Goal: Task Accomplishment & Management: Manage account settings

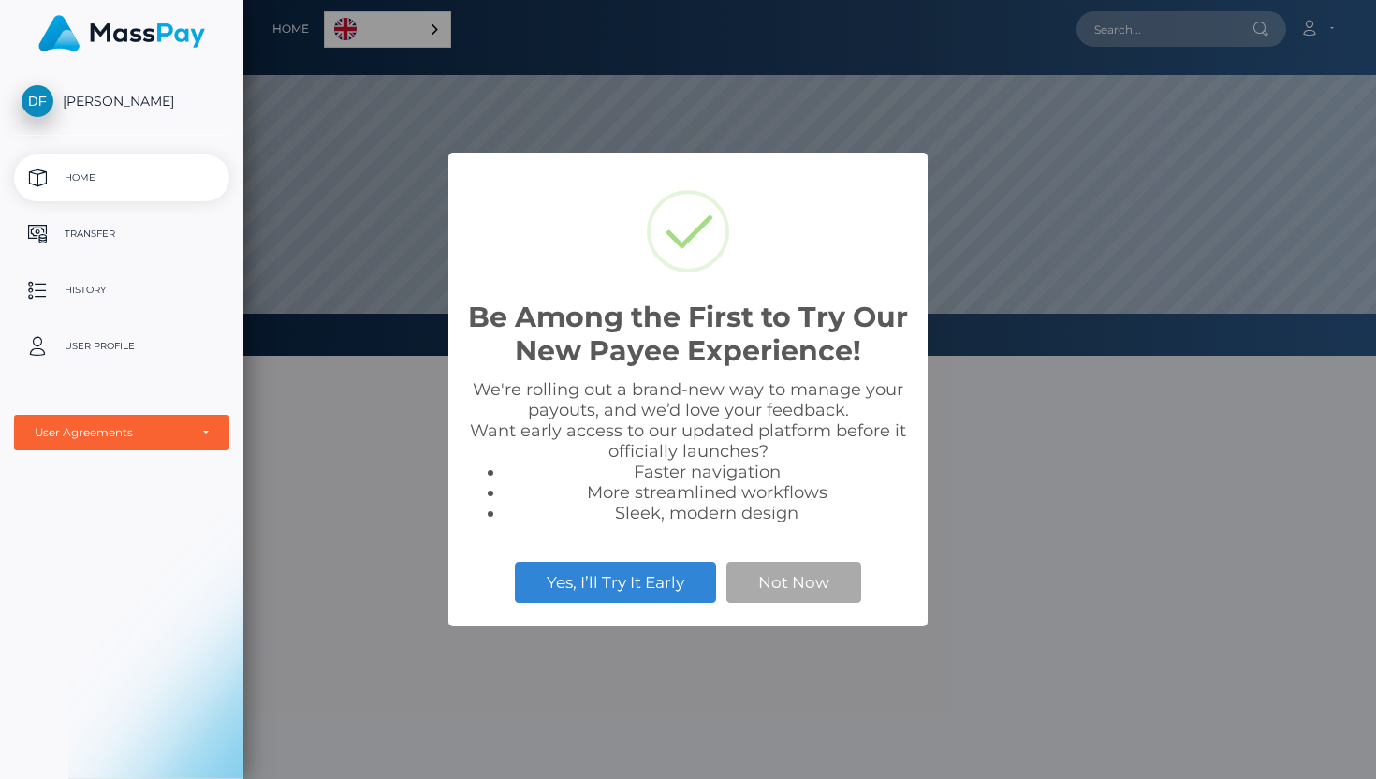
scroll to position [356, 1133]
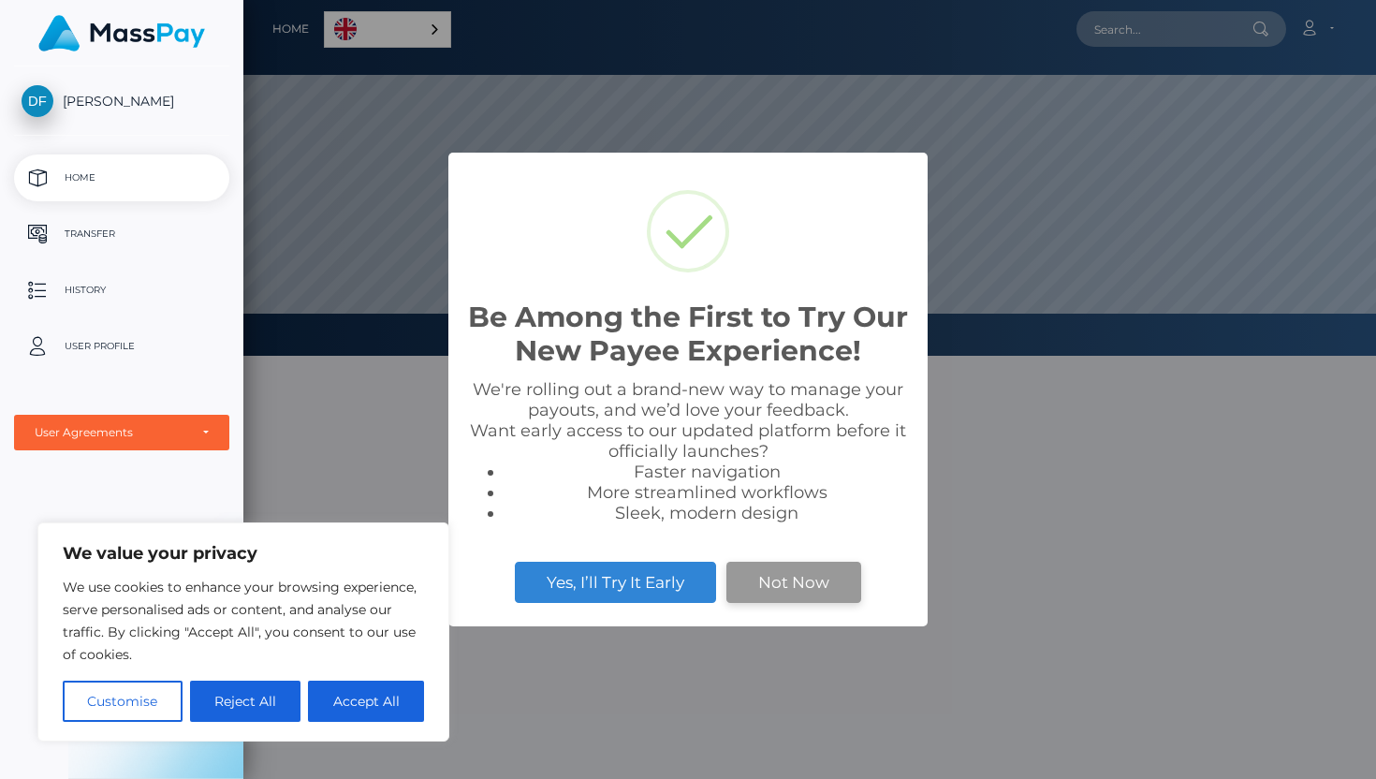
click at [793, 582] on button "Not Now" at bounding box center [793, 582] width 135 height 41
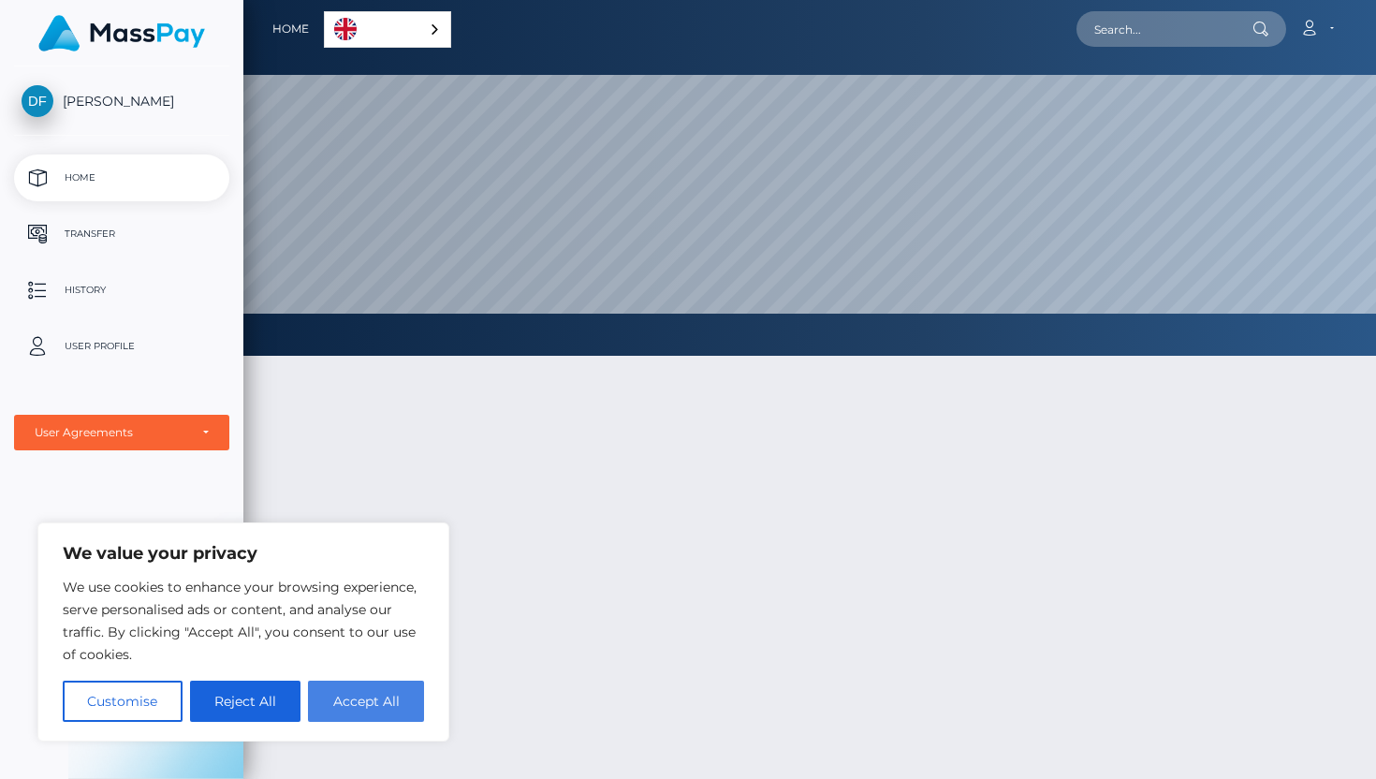
click at [360, 714] on button "Accept All" at bounding box center [366, 701] width 116 height 41
checkbox input "true"
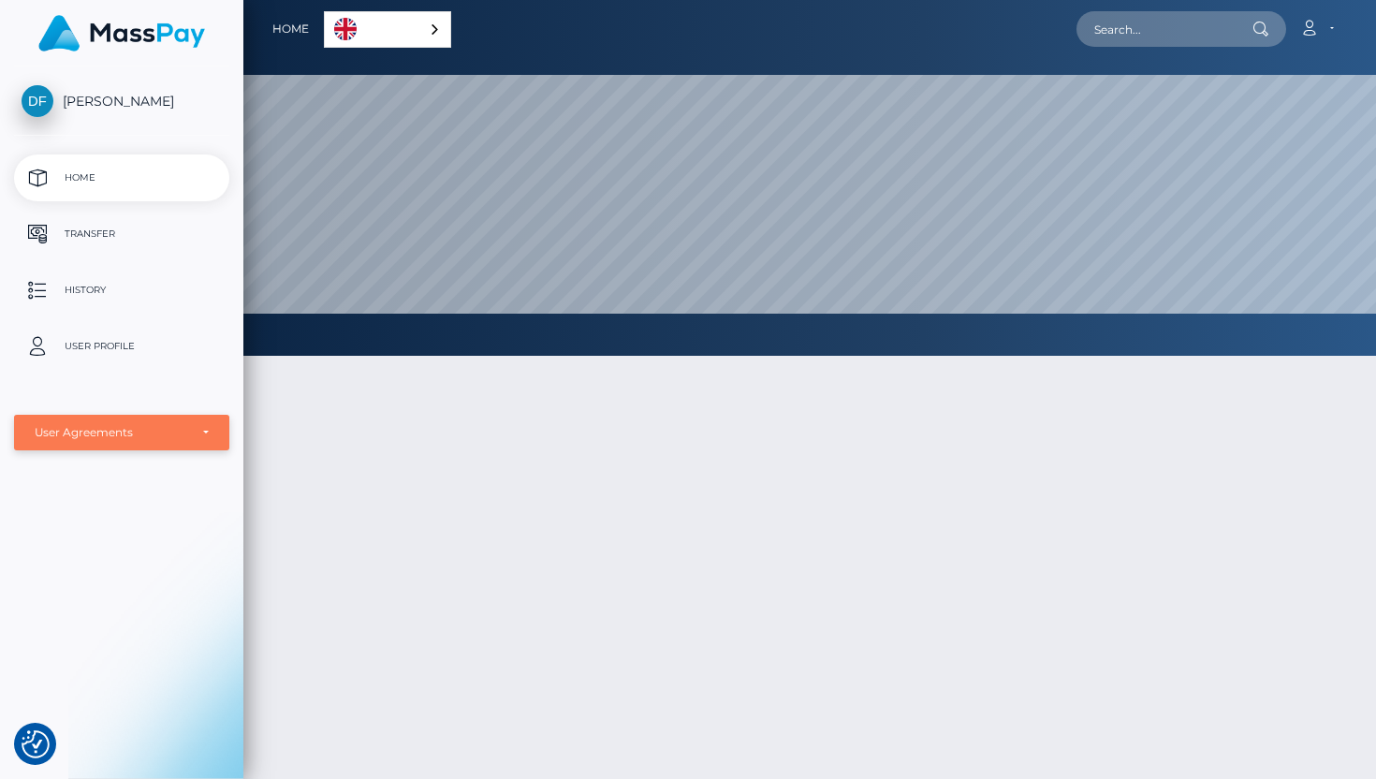
click at [144, 439] on div "User Agreements" at bounding box center [112, 432] width 154 height 15
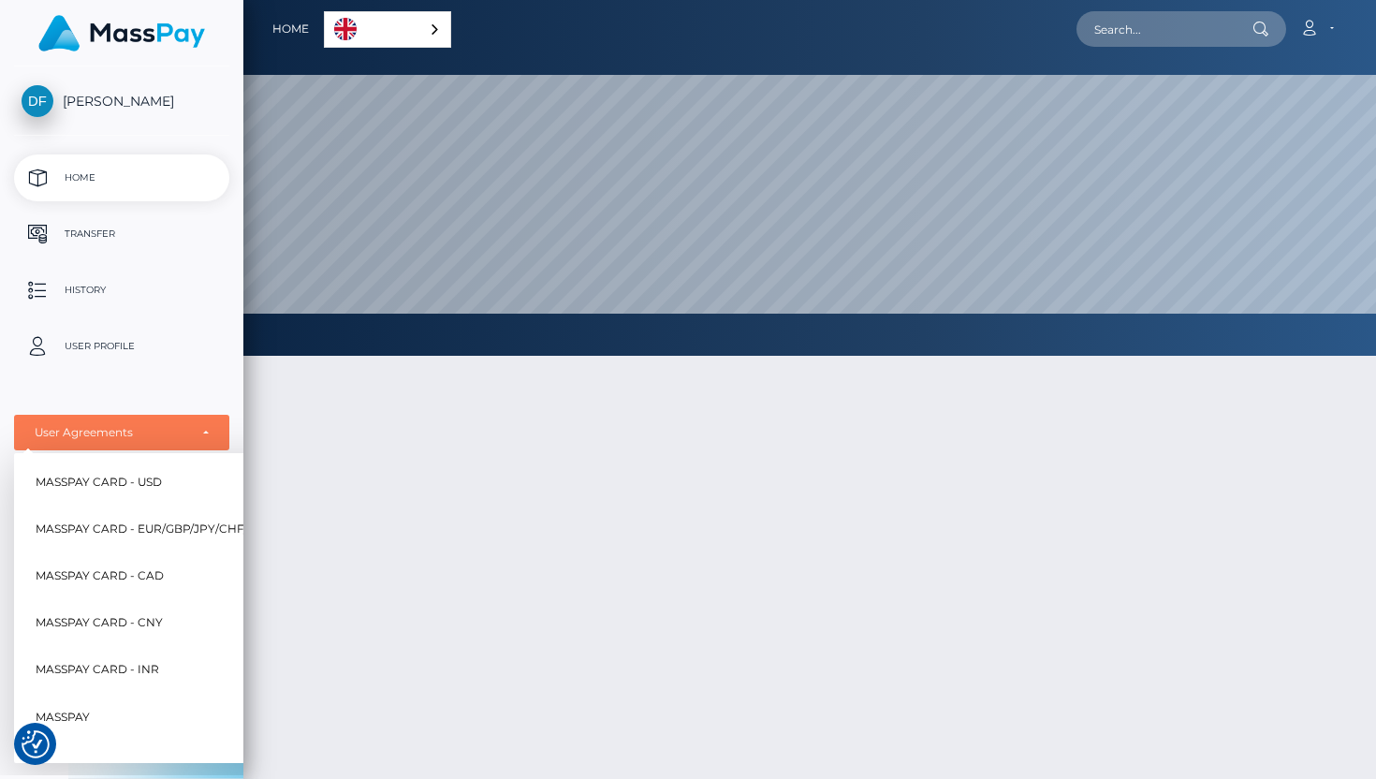
click at [134, 476] on span "MassPay Card - USD" at bounding box center [99, 482] width 126 height 24
select select "1"
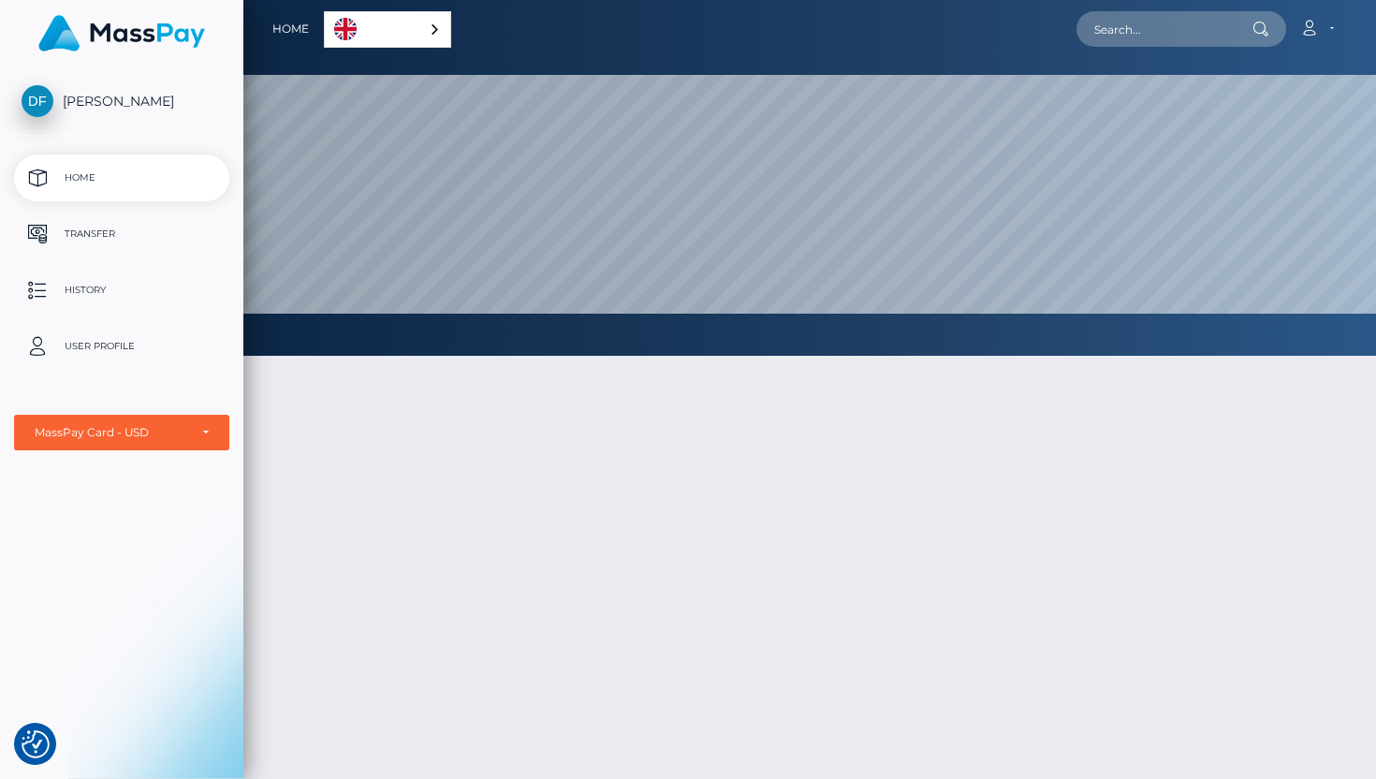
click at [146, 182] on p "Home" at bounding box center [122, 178] width 200 height 28
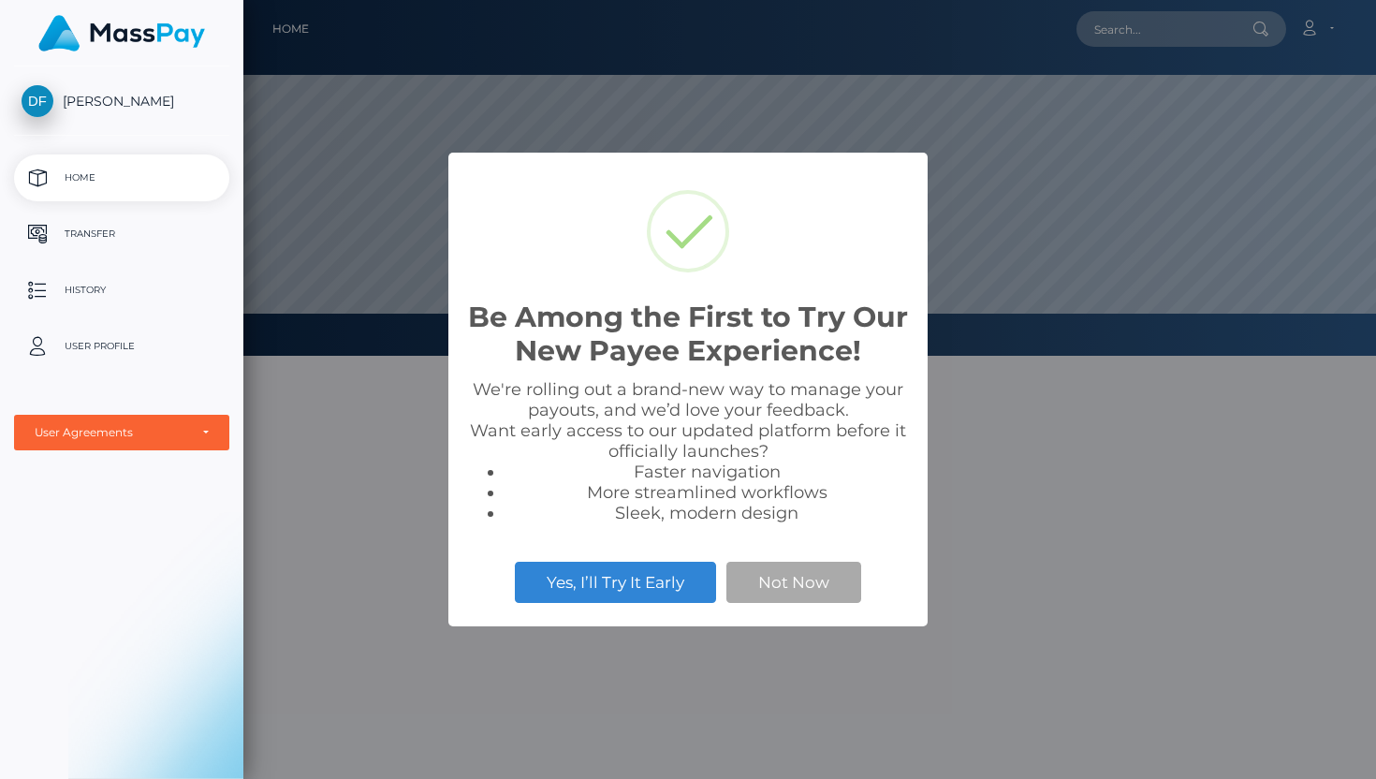
scroll to position [356, 1133]
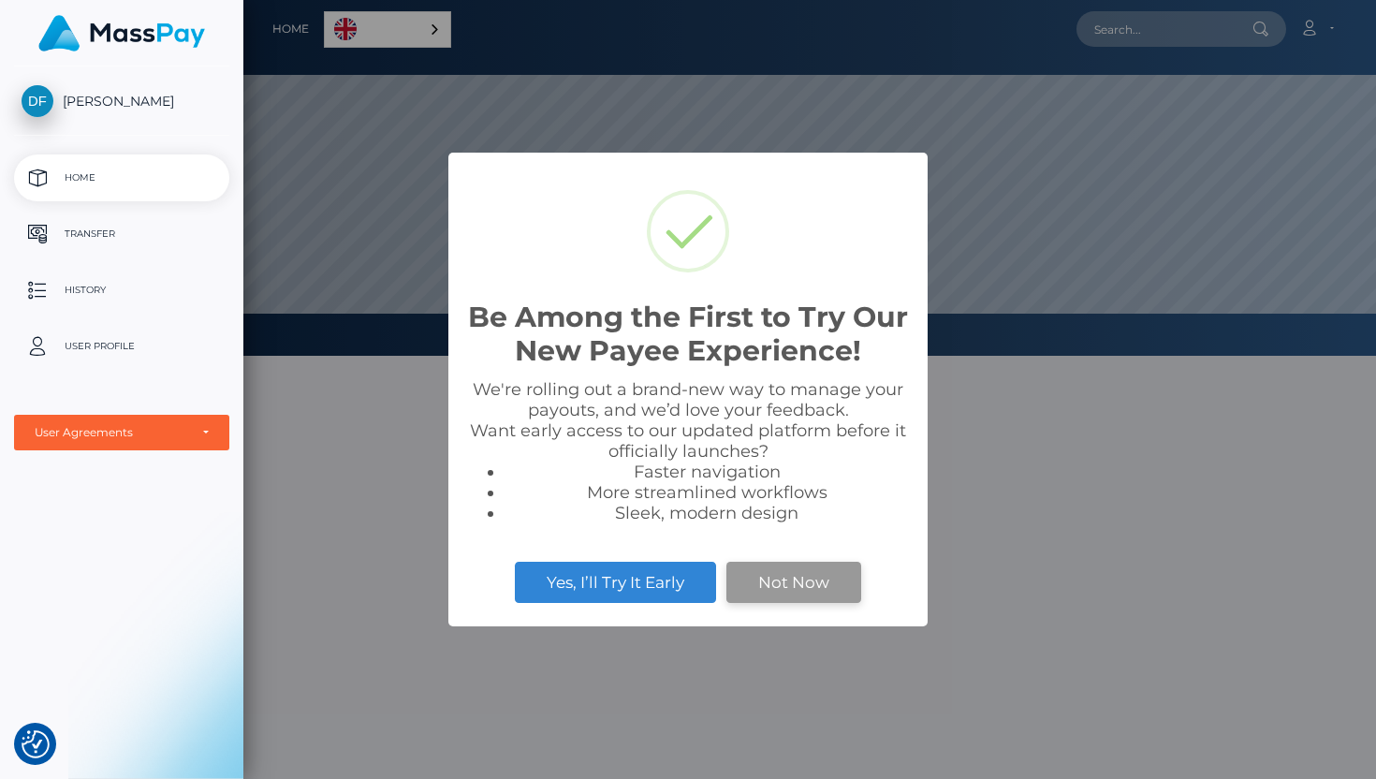
click at [817, 587] on button "Not Now" at bounding box center [793, 582] width 135 height 41
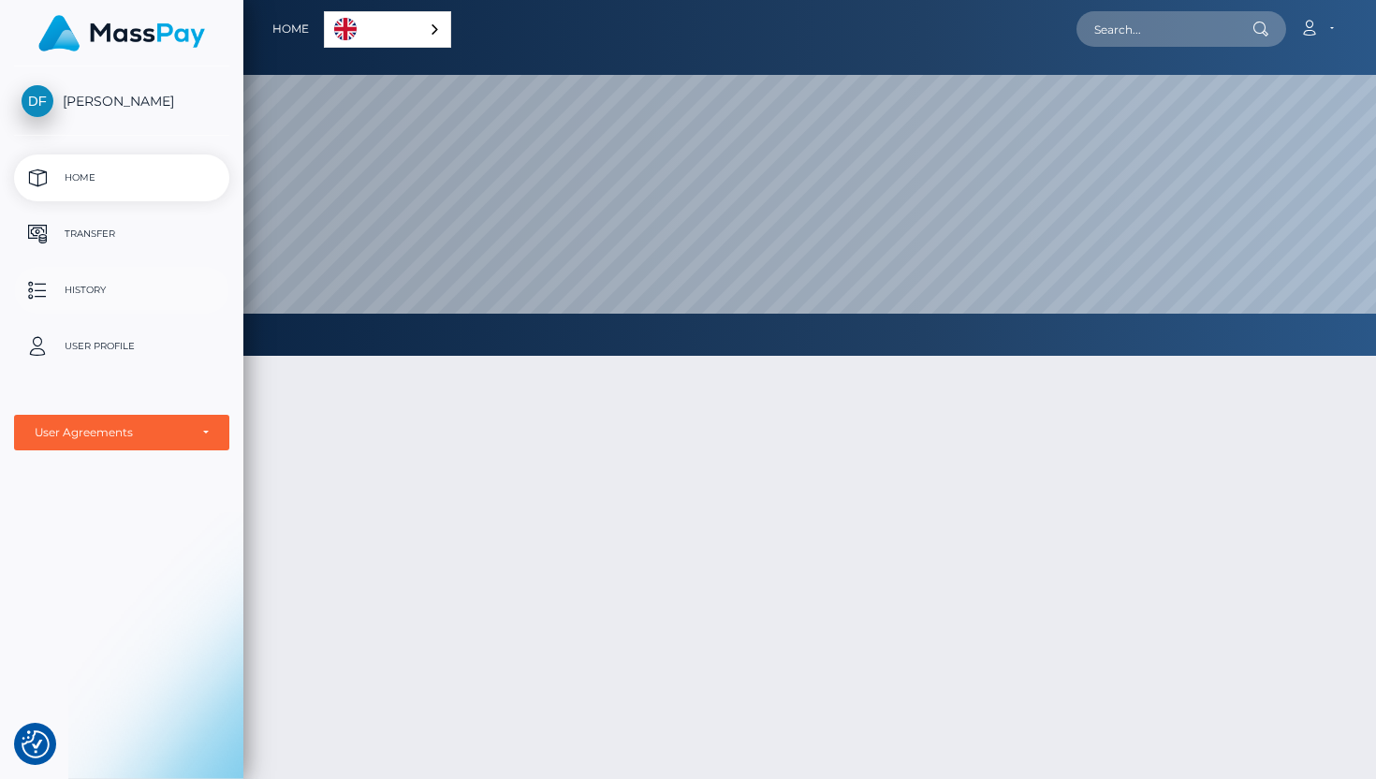
click at [89, 296] on p "History" at bounding box center [122, 290] width 200 height 28
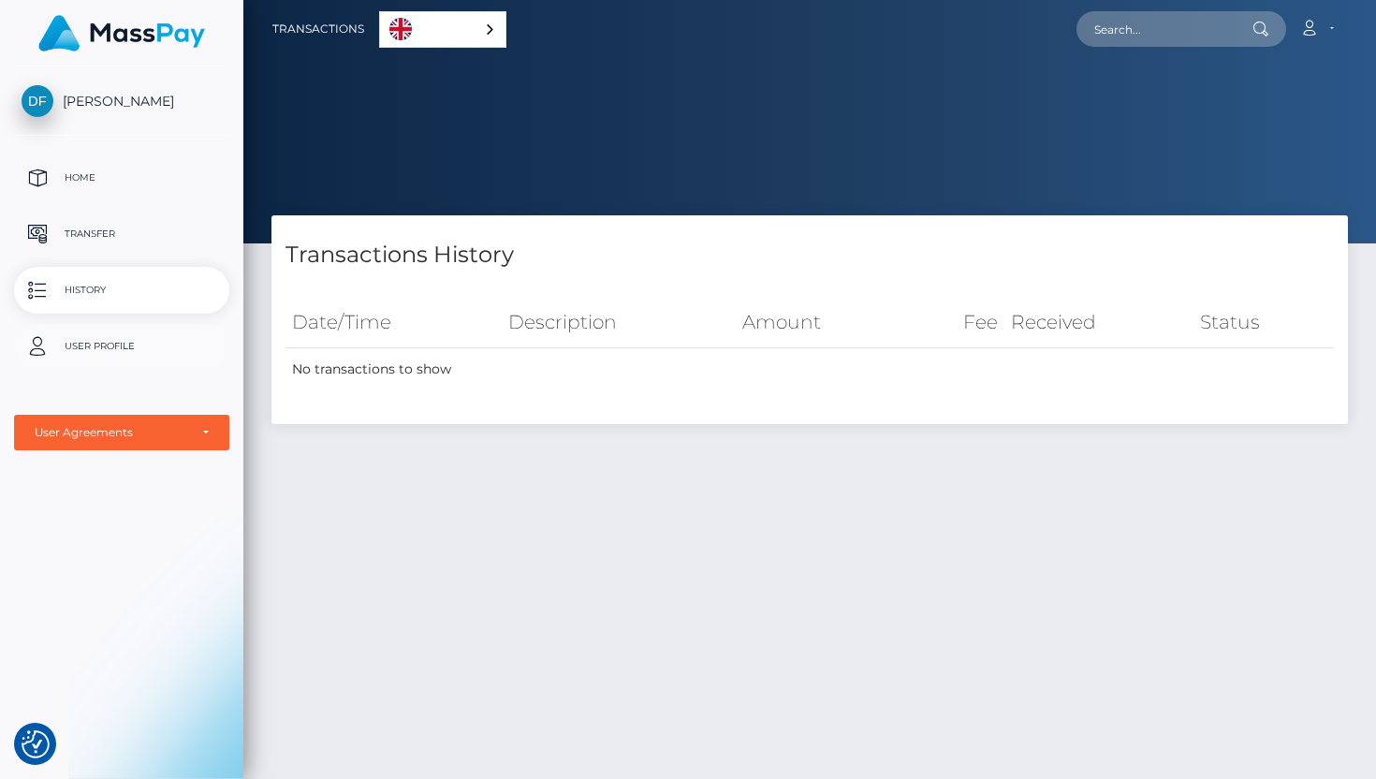
click at [79, 338] on p "User Profile" at bounding box center [122, 346] width 200 height 28
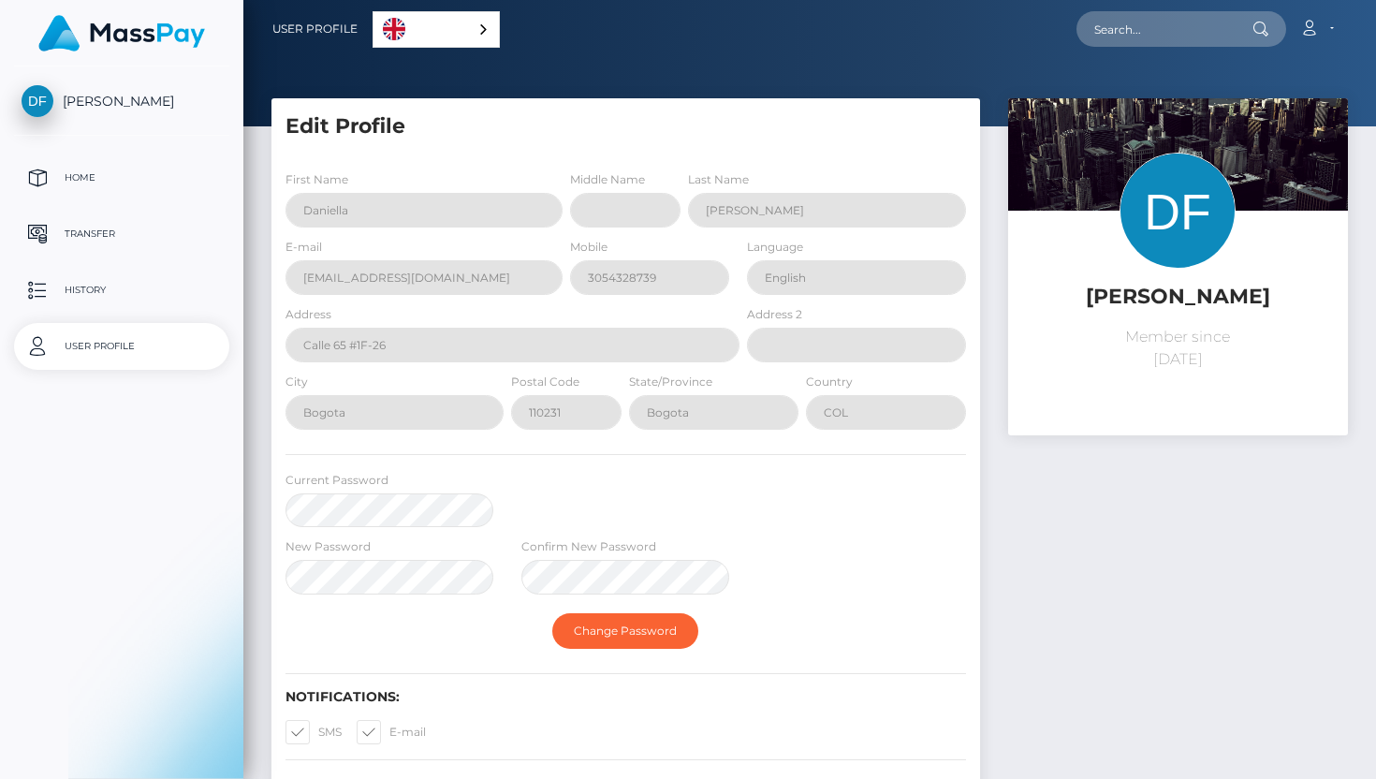
select select
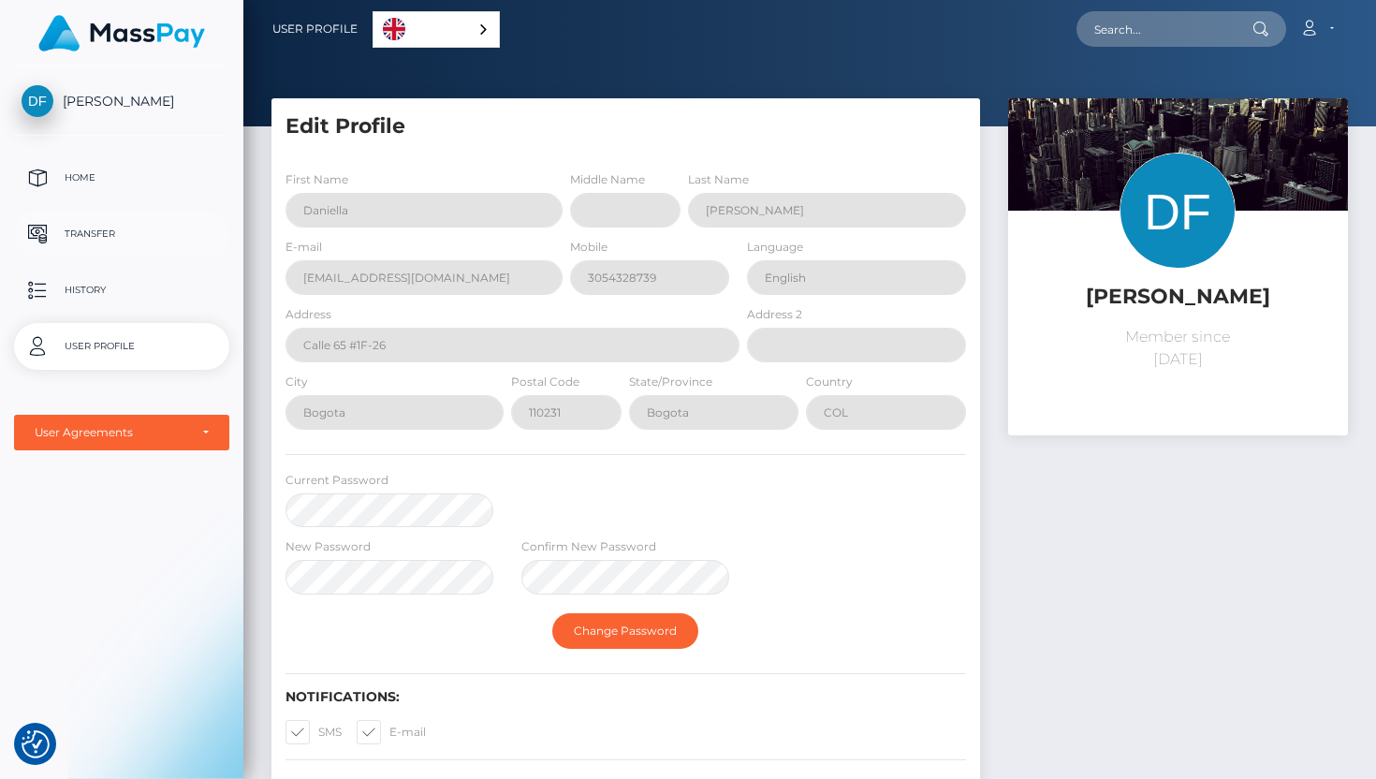
click at [108, 221] on p "Transfer" at bounding box center [122, 234] width 200 height 28
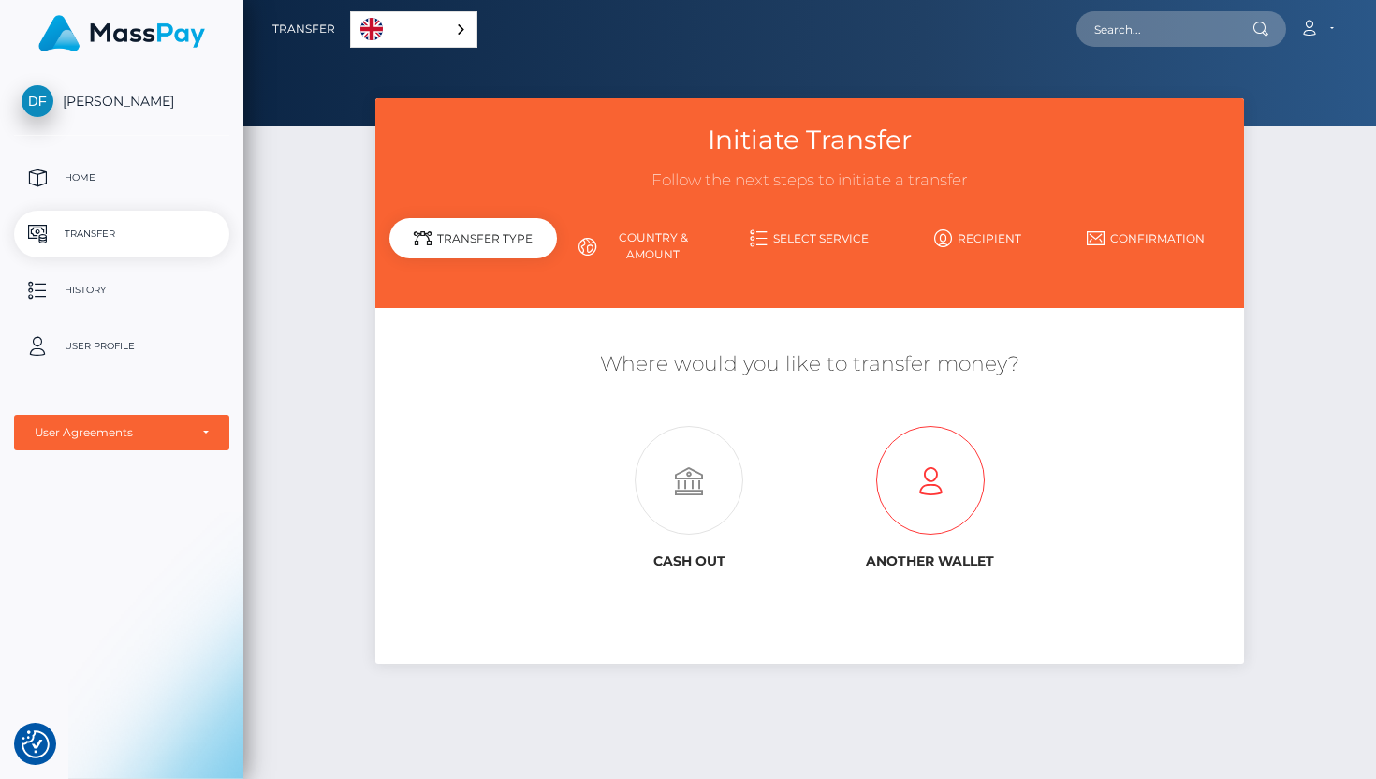
click at [961, 508] on icon at bounding box center [931, 481] width 242 height 109
